Goal: Task Accomplishment & Management: Complete application form

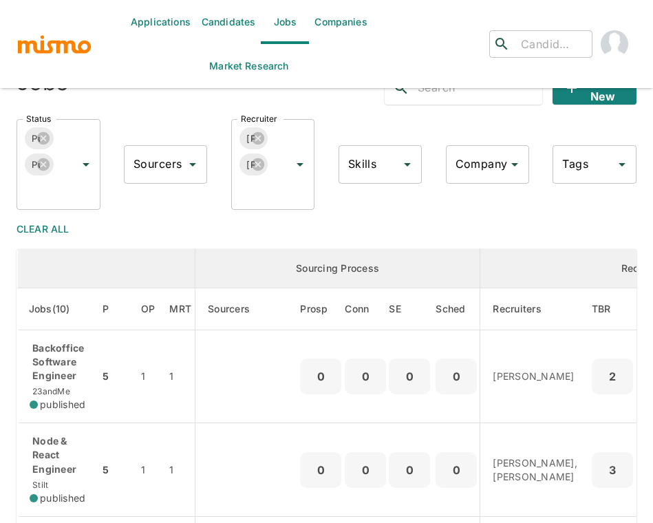
scroll to position [394, 0]
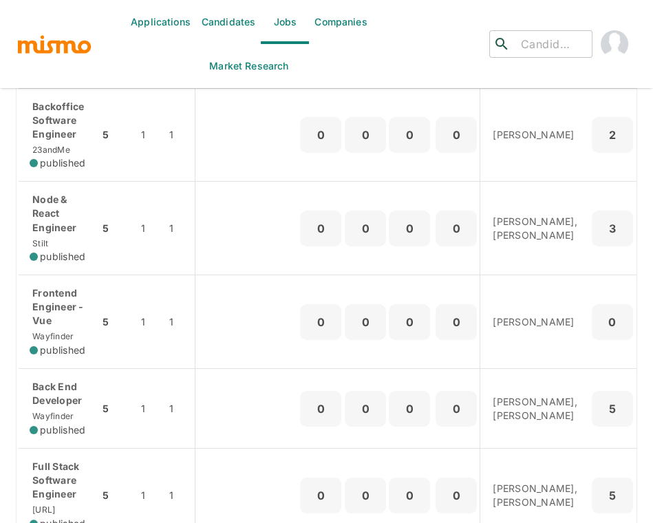
scroll to position [272, 0]
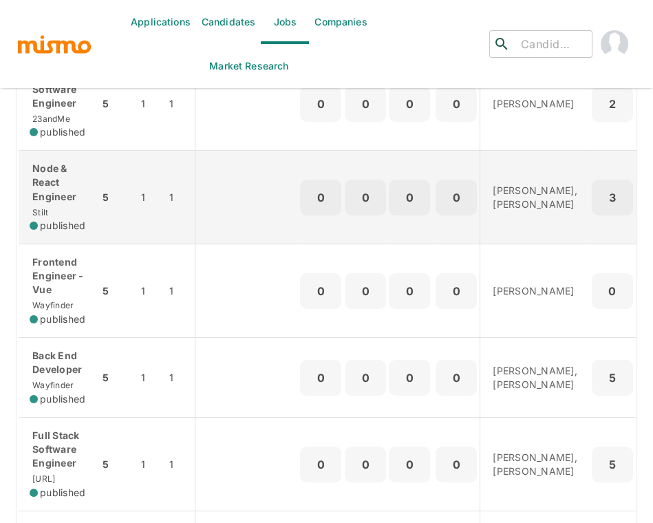
click at [74, 179] on p "Node & React Engineer" at bounding box center [59, 182] width 58 height 41
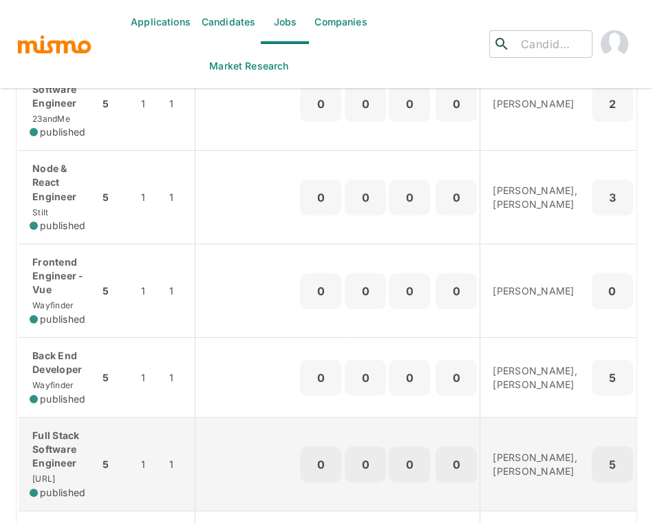
click at [67, 458] on p "Full Stack Software Engineer" at bounding box center [59, 449] width 58 height 41
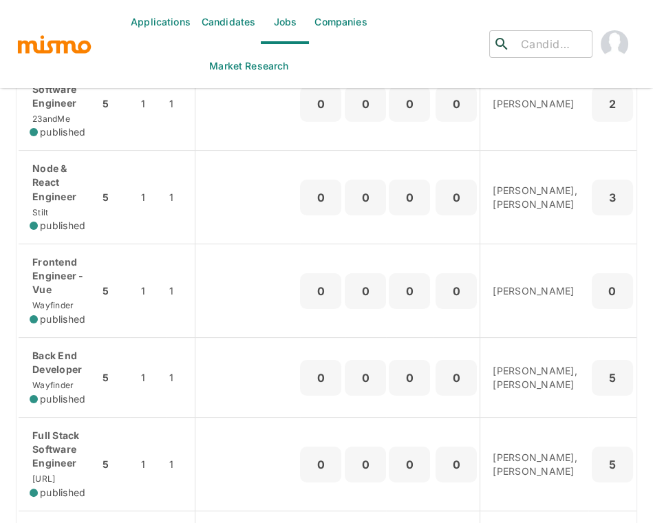
click at [7, 219] on div "Applications Candidates Jobs Companies Market Research ​ ​ Jobs Add new Status …" at bounding box center [326, 6] width 653 height 556
click at [14, 202] on div "Applications Candidates Jobs Companies Market Research ​ ​ Jobs Add new Status …" at bounding box center [326, 6] width 653 height 556
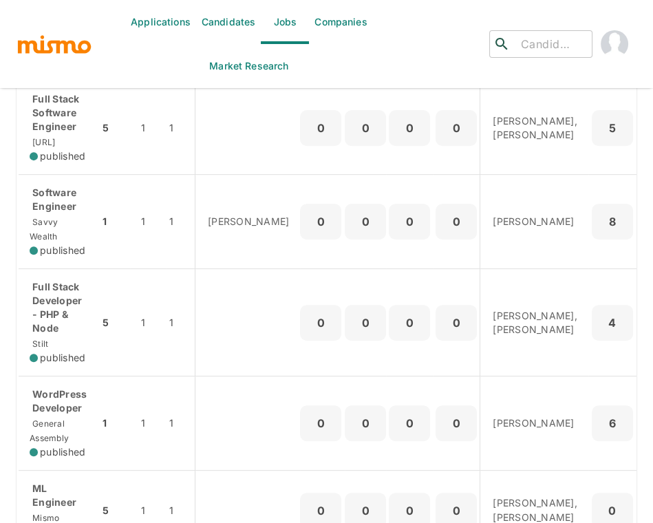
scroll to position [639, 0]
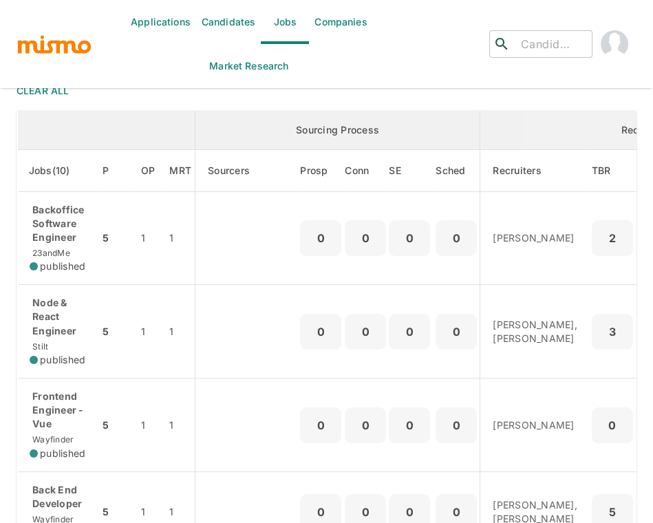
scroll to position [119, 0]
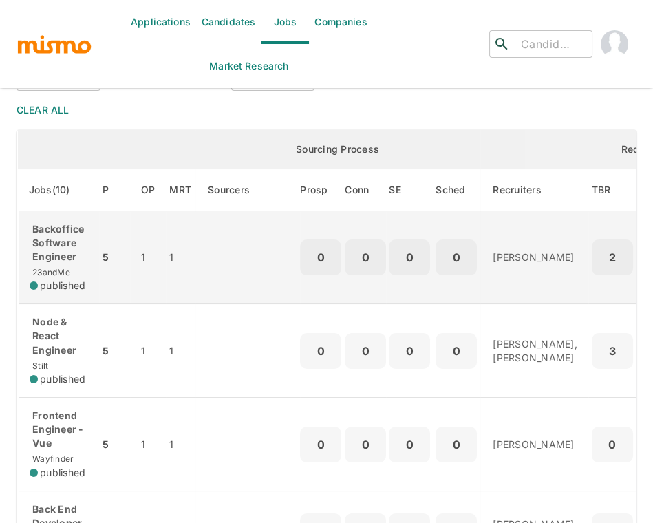
click at [63, 245] on p "Backoffice Software Engineer" at bounding box center [59, 242] width 58 height 41
click at [17, 0] on div "Applications Candidates Jobs Companies Market Research ​ ​ Jobs Add new Status …" at bounding box center [327, 158] width 620 height 523
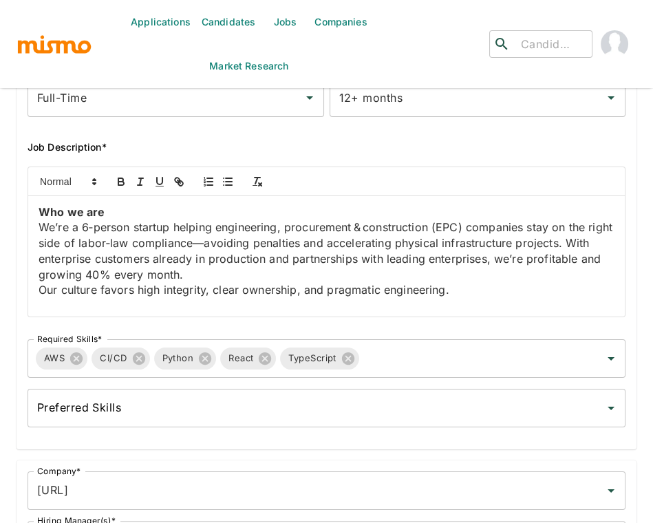
scroll to position [214, 0]
click at [14, 133] on div "Job Outside URL Job Outside URL Job Title* Full Stack Software Engineer Job Tit…" at bounding box center [321, 178] width 631 height 541
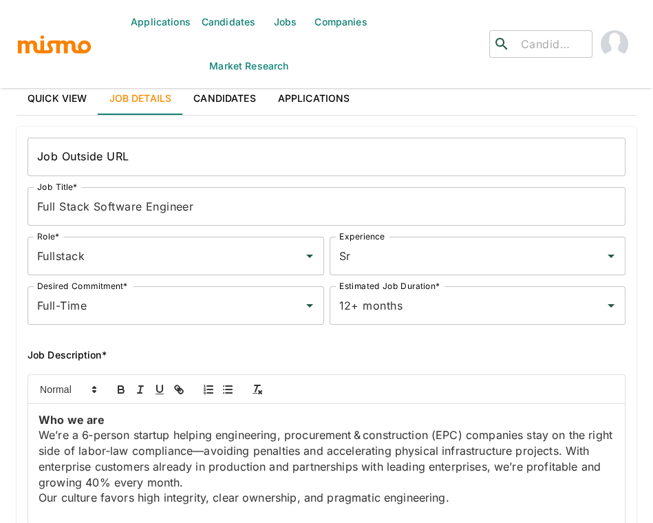
scroll to position [0, 0]
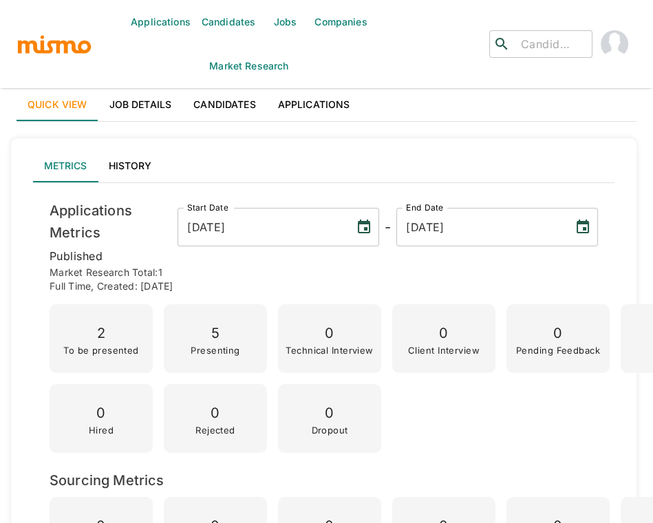
click at [154, 105] on link "Job Details" at bounding box center [140, 104] width 85 height 33
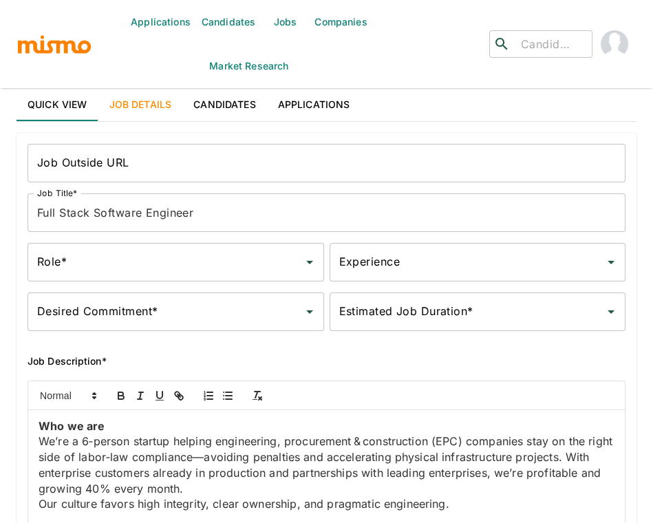
type input "Fullstack"
type input "Sr"
type input "Full-Time"
type input "12+ months"
type input "dili.ai"
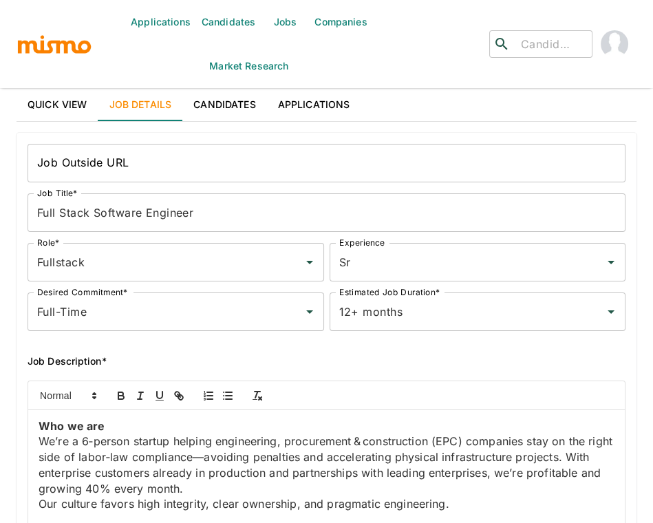
click at [11, 332] on div "Job Outside URL Job Outside URL Job Title* Full Stack Software Engineer Job Tit…" at bounding box center [321, 392] width 631 height 541
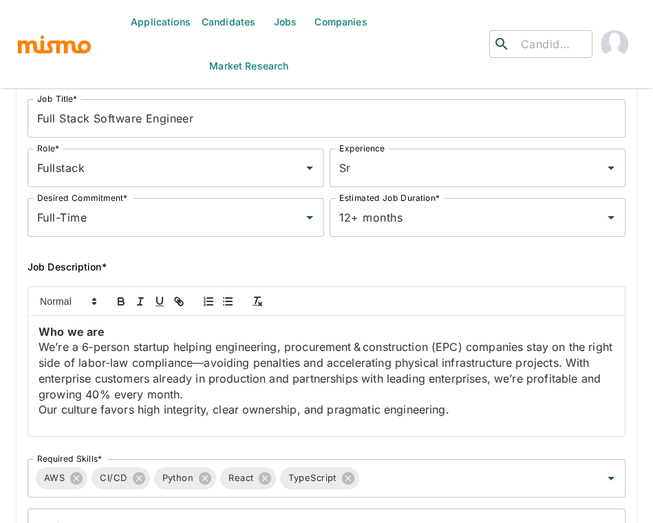
scroll to position [122, 0]
